Goal: Find specific page/section: Find specific page/section

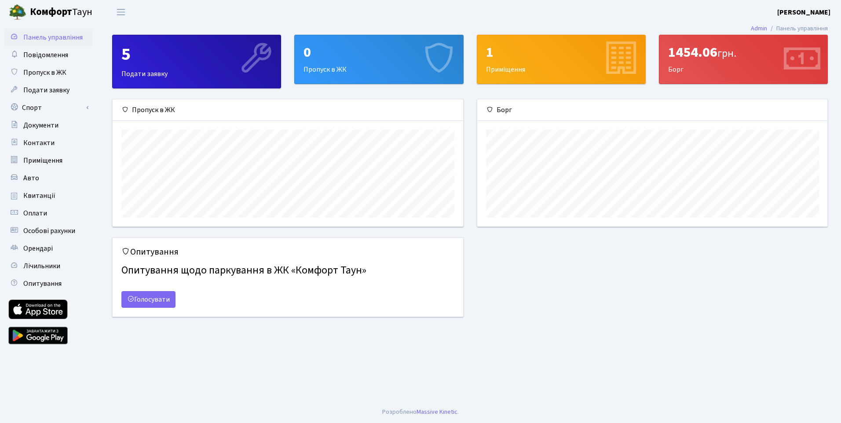
scroll to position [127, 350]
drag, startPoint x: 669, startPoint y: 51, endPoint x: 715, endPoint y: 51, distance: 46.6
click at [715, 51] on div "1454.06 грн." at bounding box center [743, 52] width 150 height 17
copy div "1454.06"
click at [741, 55] on div "1454.06 грн." at bounding box center [743, 52] width 150 height 17
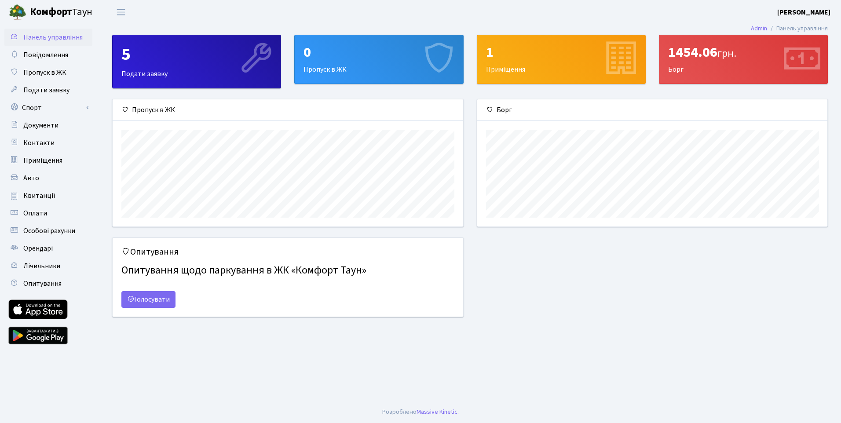
click at [744, 68] on div "1454.06 грн. [GEOGRAPHIC_DATA]" at bounding box center [743, 59] width 168 height 48
click at [36, 194] on span "Квитанції" at bounding box center [39, 196] width 32 height 10
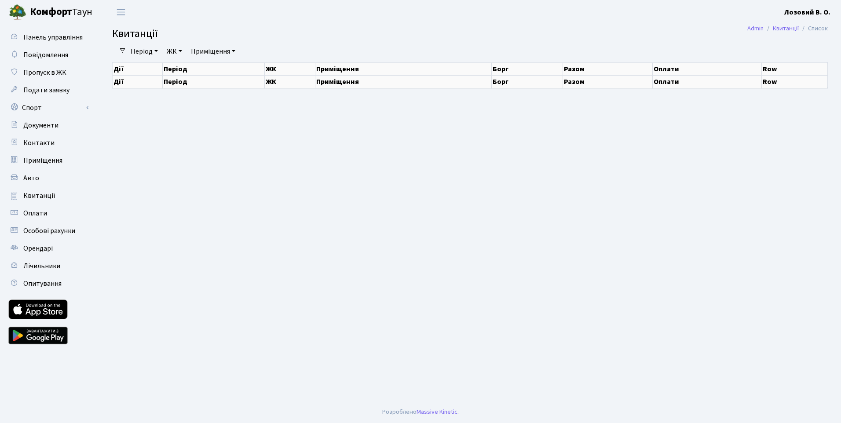
select select "25"
